Goal: Navigation & Orientation: Find specific page/section

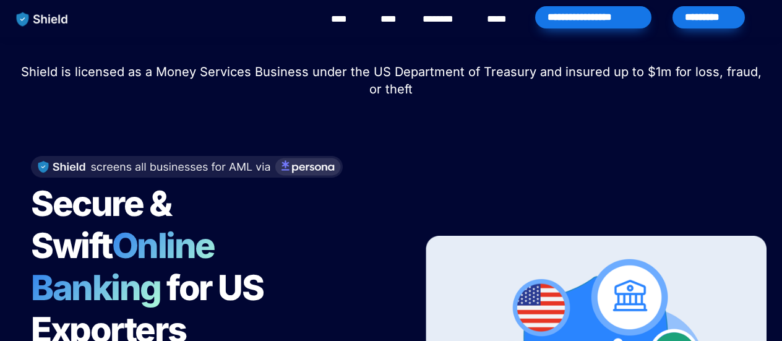
click at [453, 21] on link "********" at bounding box center [445, 19] width 44 height 15
click at [445, 17] on link "********" at bounding box center [445, 19] width 44 height 15
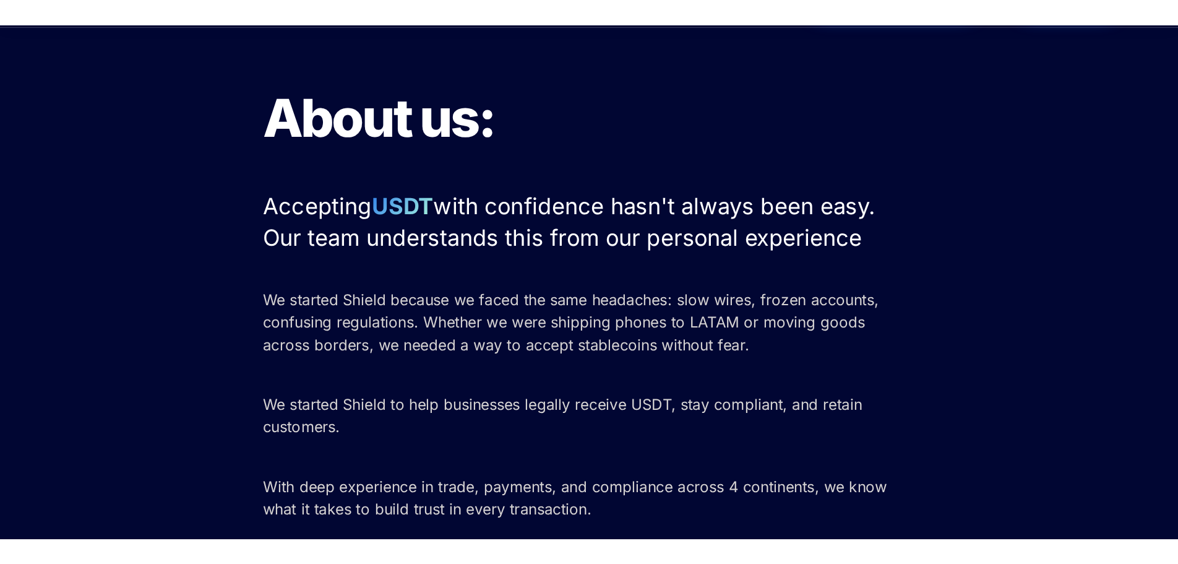
scroll to position [62, 0]
